Goal: Task Accomplishment & Management: Use online tool/utility

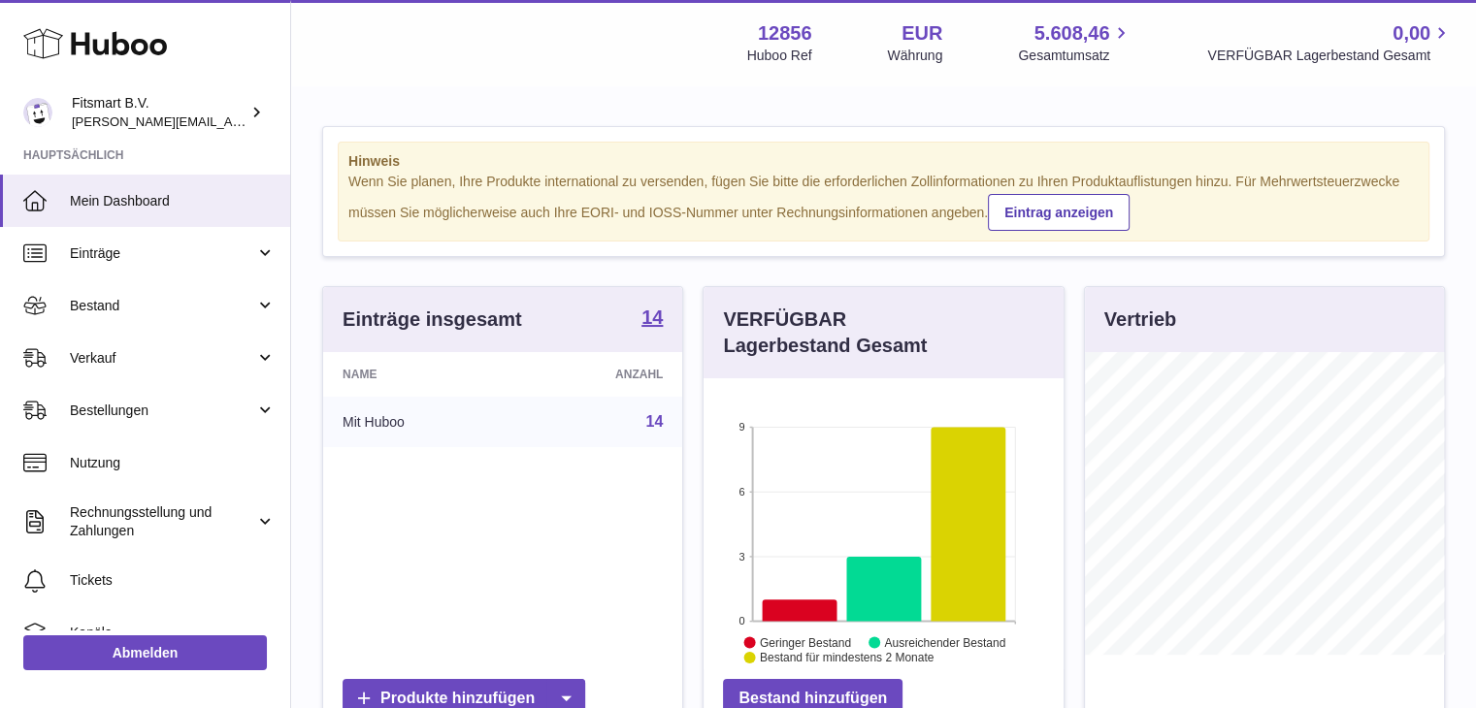
scroll to position [303, 360]
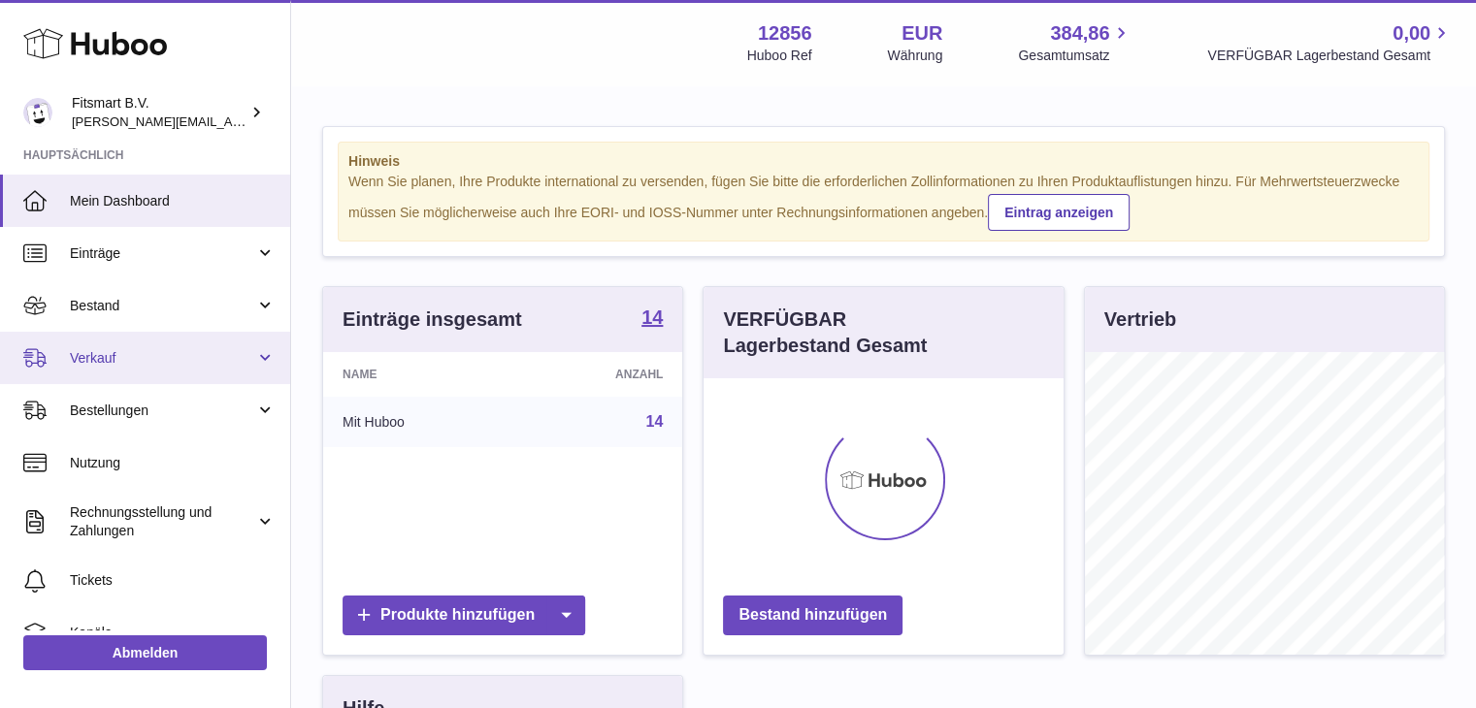
scroll to position [303, 360]
click at [189, 375] on link "Verkauf" at bounding box center [145, 358] width 290 height 52
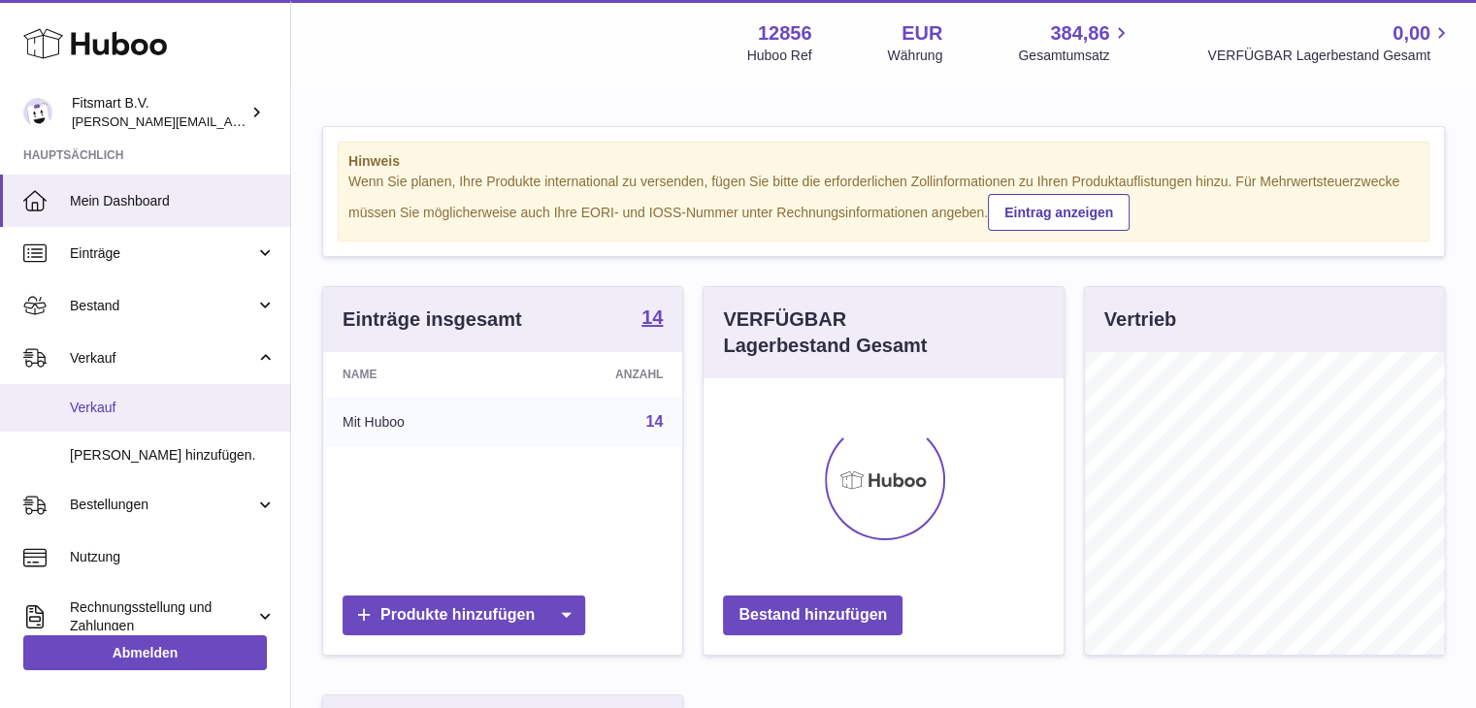
click at [190, 408] on span "Verkauf" at bounding box center [173, 408] width 206 height 18
